Goal: Browse casually: Explore the website without a specific task or goal

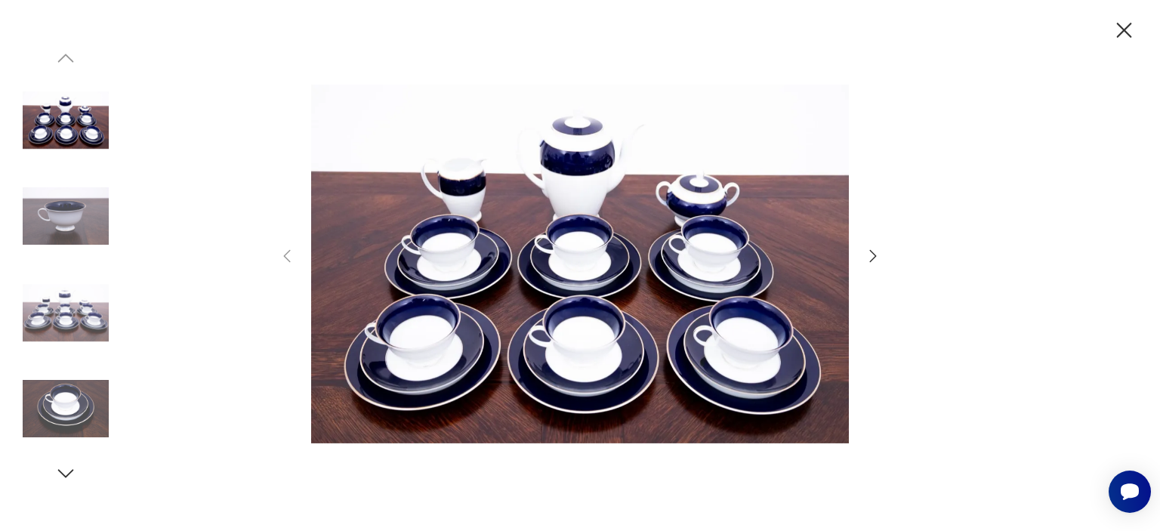
click at [875, 251] on icon "button" at bounding box center [873, 256] width 18 height 18
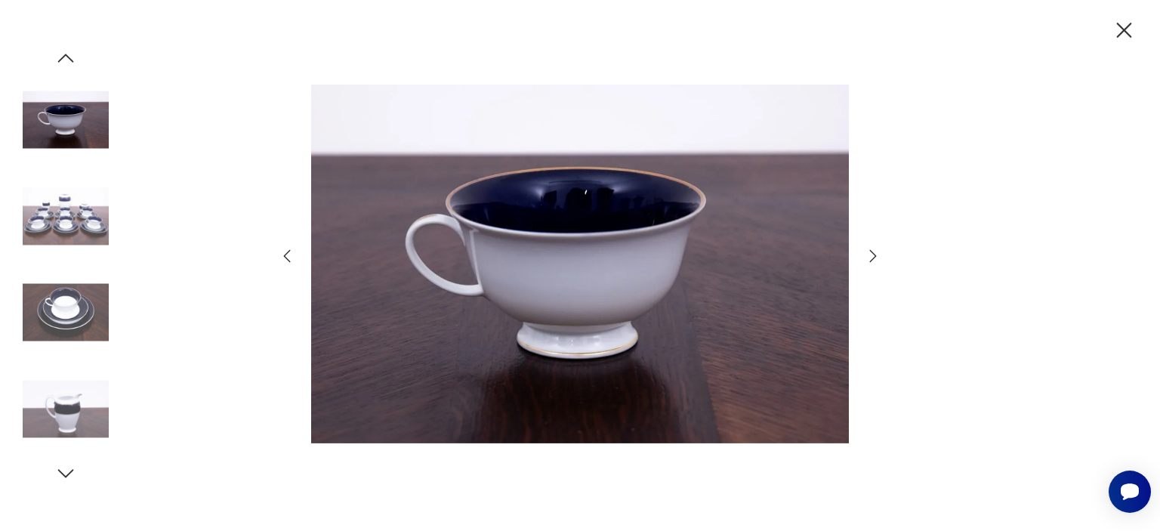
click at [875, 251] on icon "button" at bounding box center [873, 256] width 18 height 18
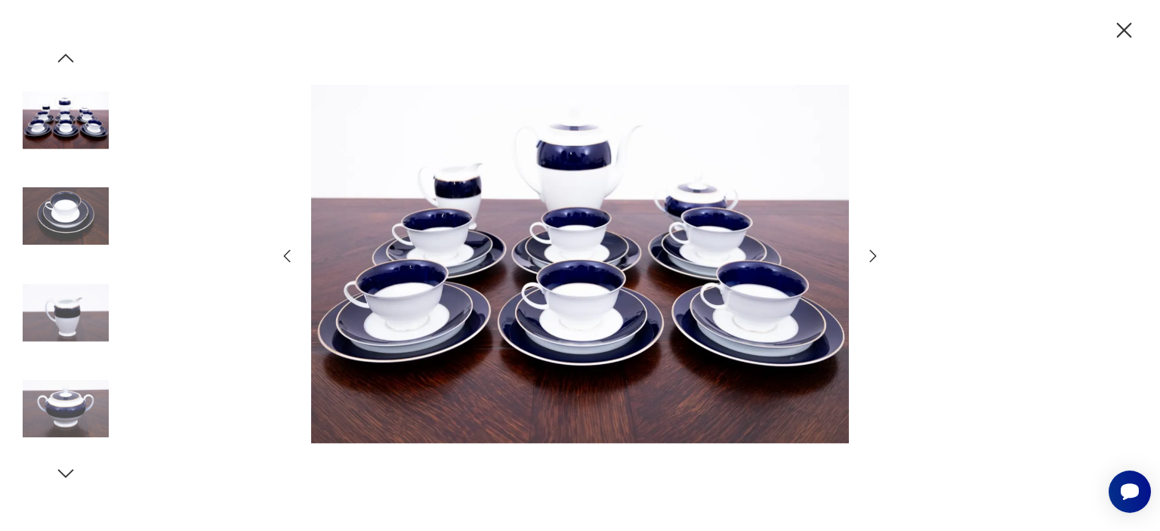
click at [875, 251] on icon "button" at bounding box center [873, 256] width 18 height 18
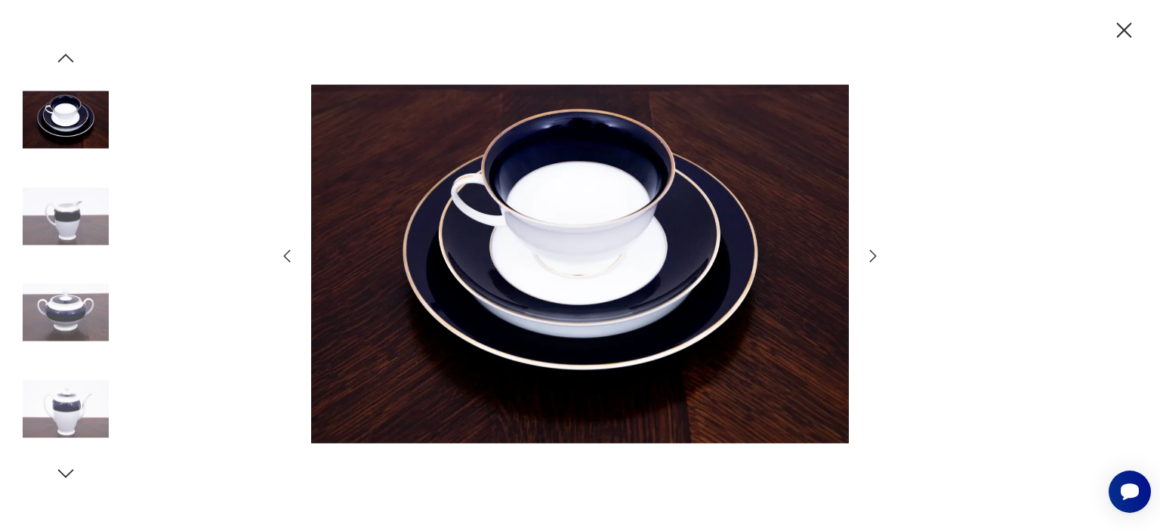
click at [875, 251] on icon "button" at bounding box center [873, 256] width 18 height 18
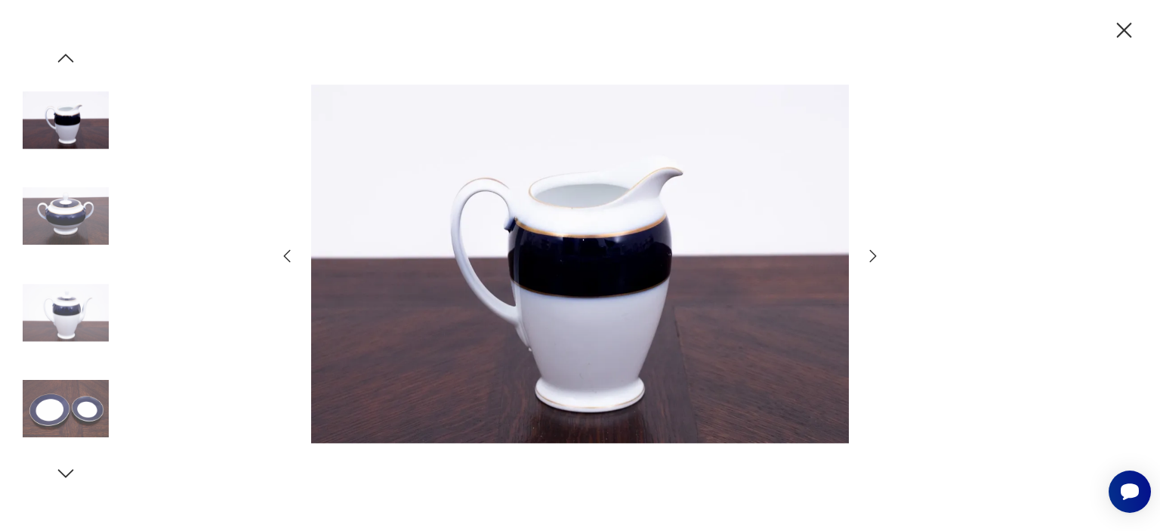
click at [875, 251] on icon "button" at bounding box center [873, 256] width 18 height 18
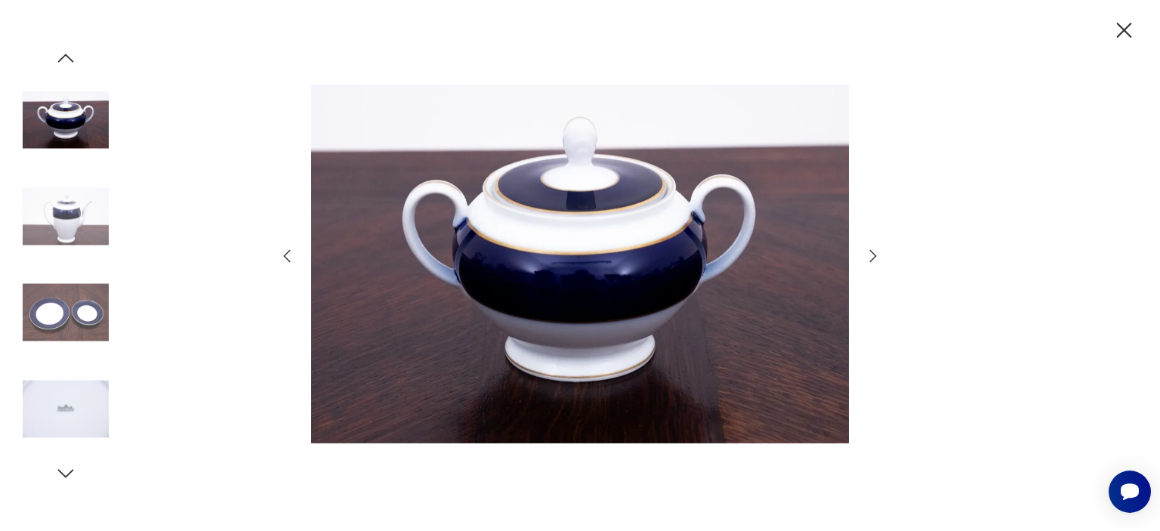
click at [875, 251] on icon "button" at bounding box center [873, 256] width 18 height 18
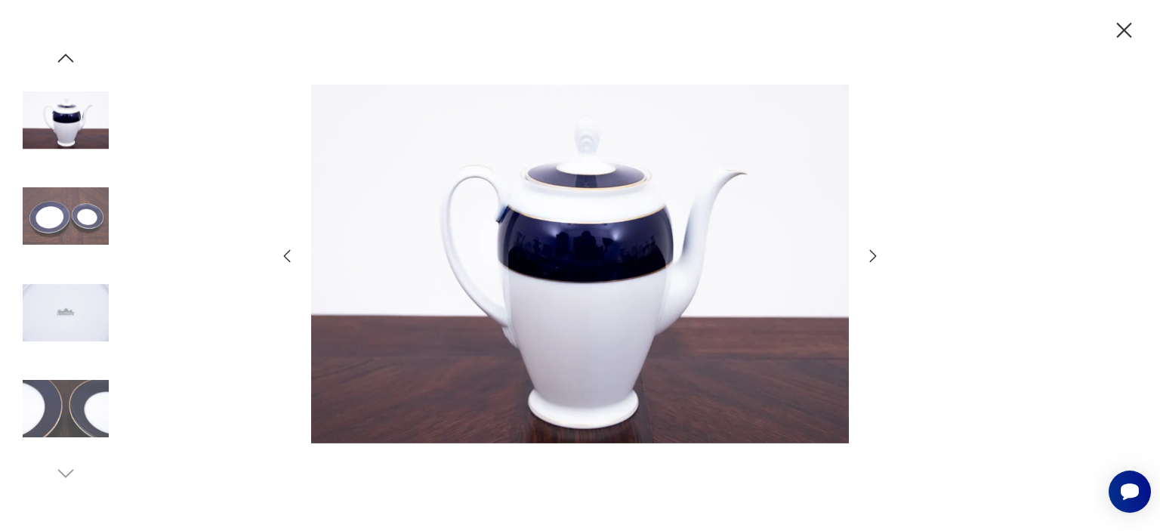
click at [875, 251] on icon "button" at bounding box center [873, 256] width 18 height 18
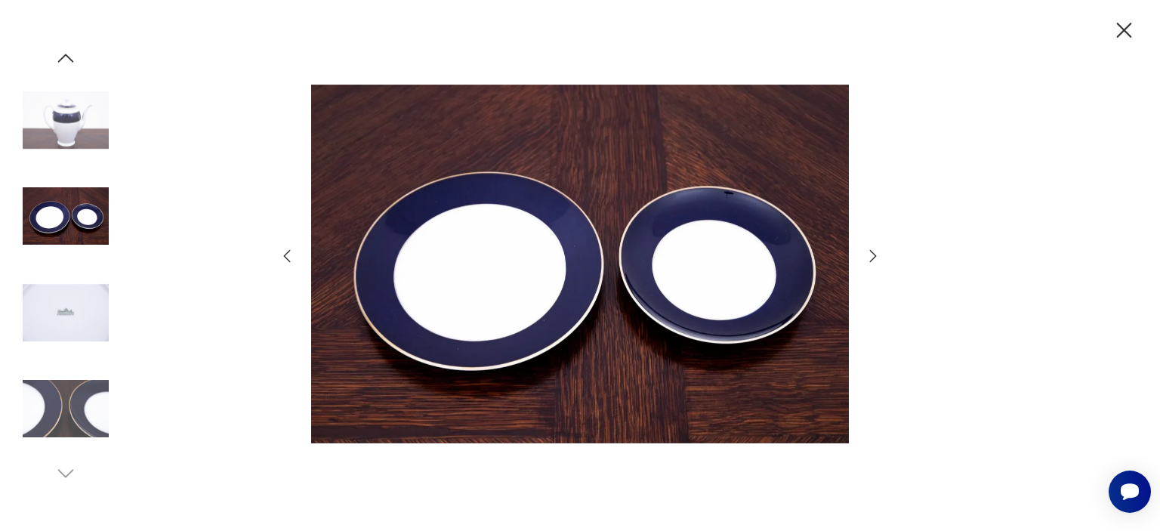
click at [1119, 26] on icon "button" at bounding box center [1124, 30] width 15 height 15
